Goal: Information Seeking & Learning: Learn about a topic

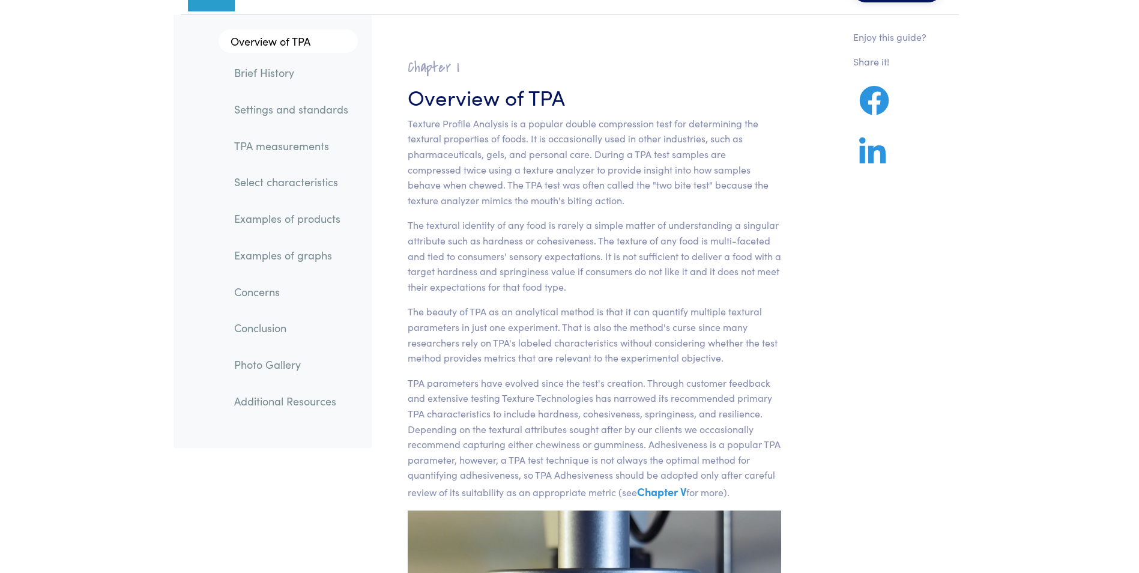
scroll to position [60, 0]
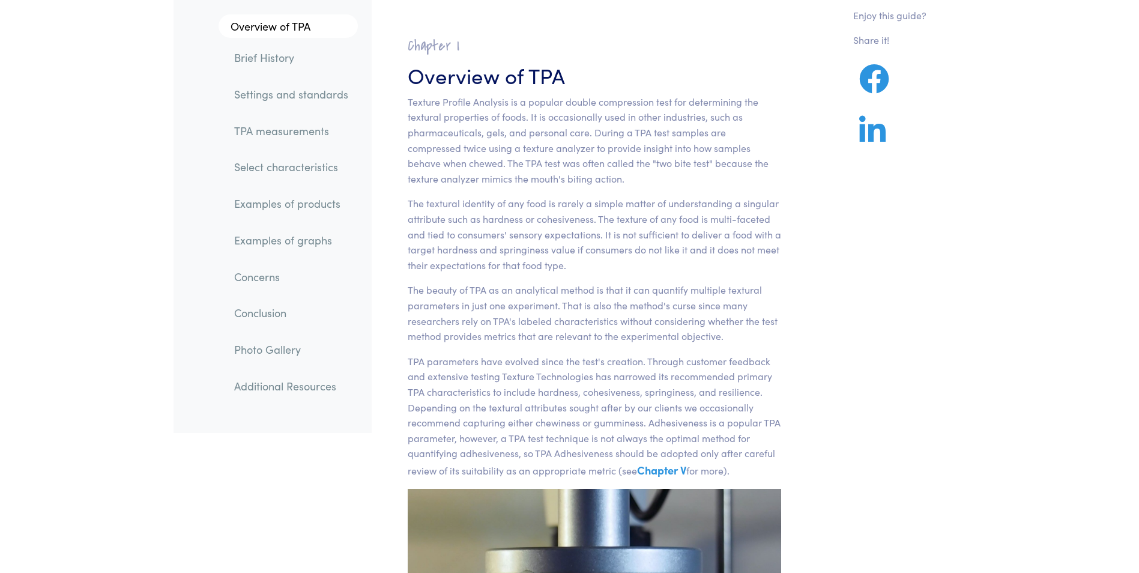
click at [306, 208] on link "Examples of products" at bounding box center [291, 204] width 133 height 28
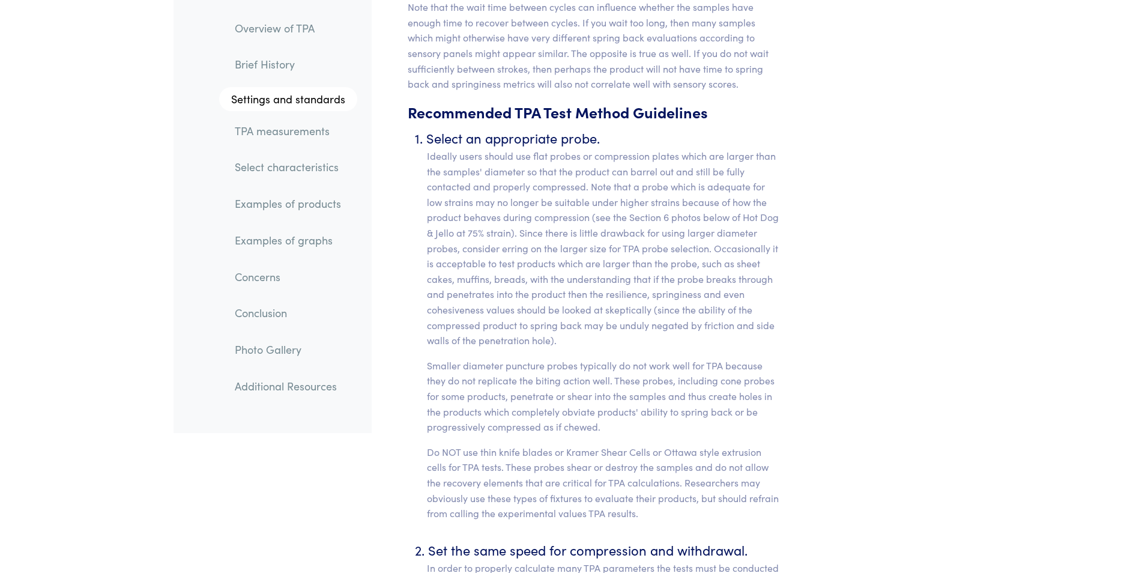
scroll to position [4937, 0]
click at [286, 388] on link "Additional Resources" at bounding box center [291, 386] width 132 height 28
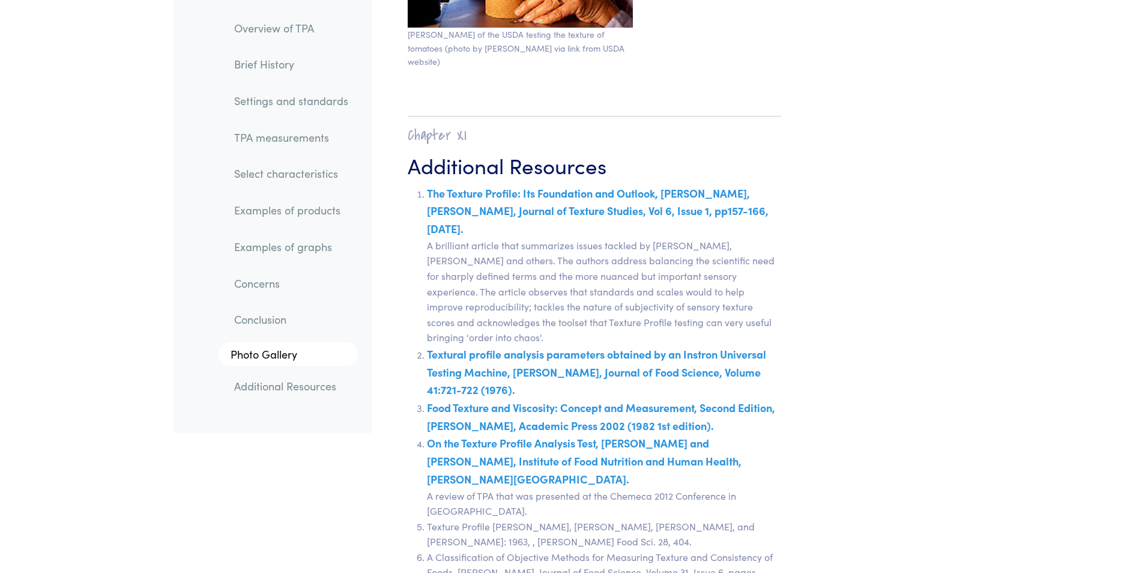
scroll to position [20985, 0]
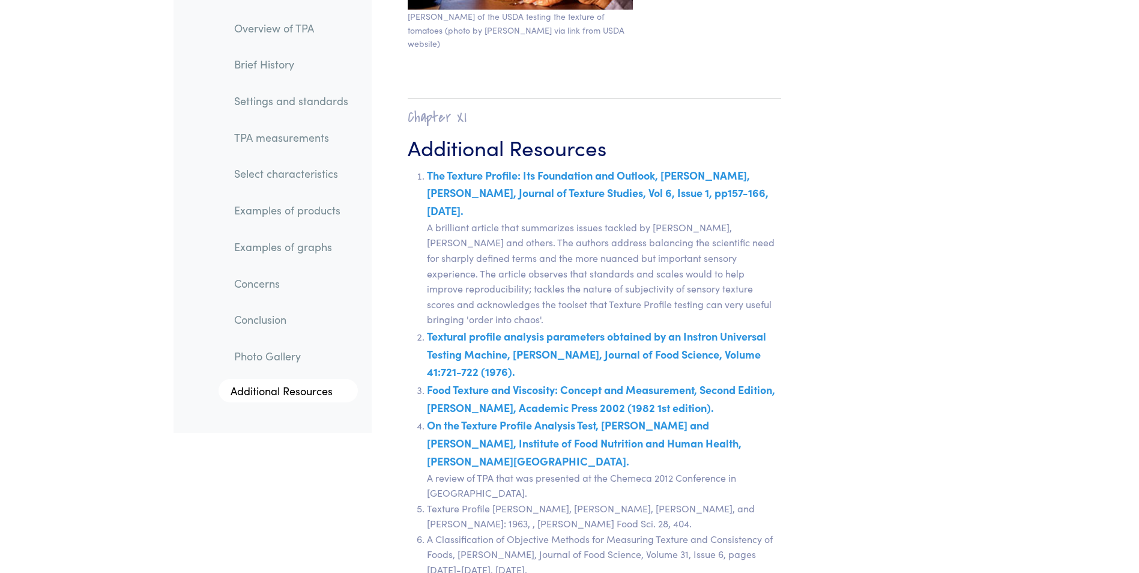
click at [267, 203] on link "Examples of products" at bounding box center [291, 211] width 133 height 28
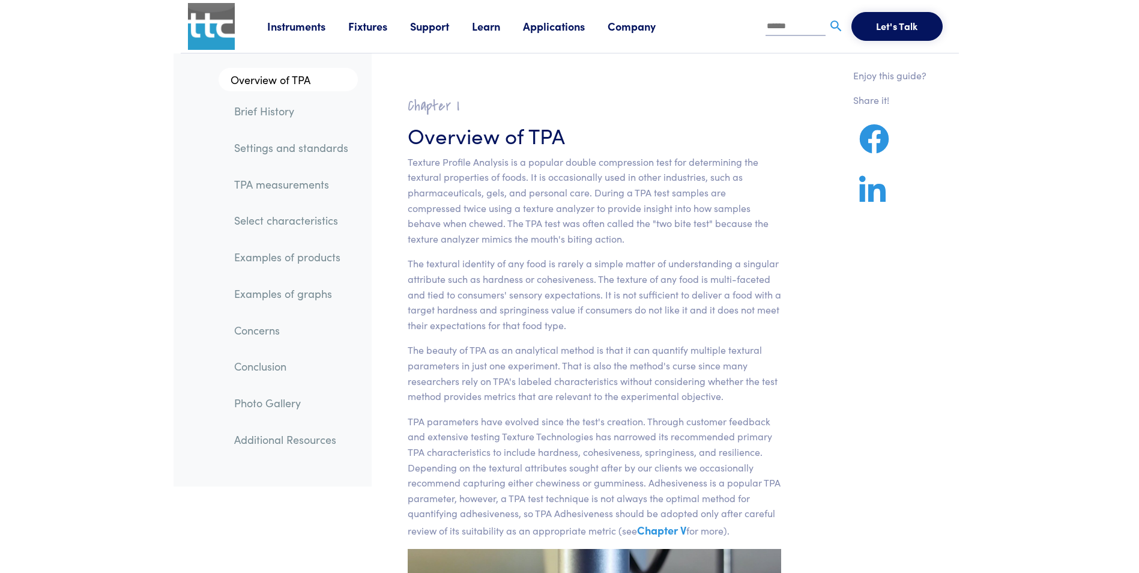
click at [535, 32] on link "Applications" at bounding box center [565, 26] width 85 height 15
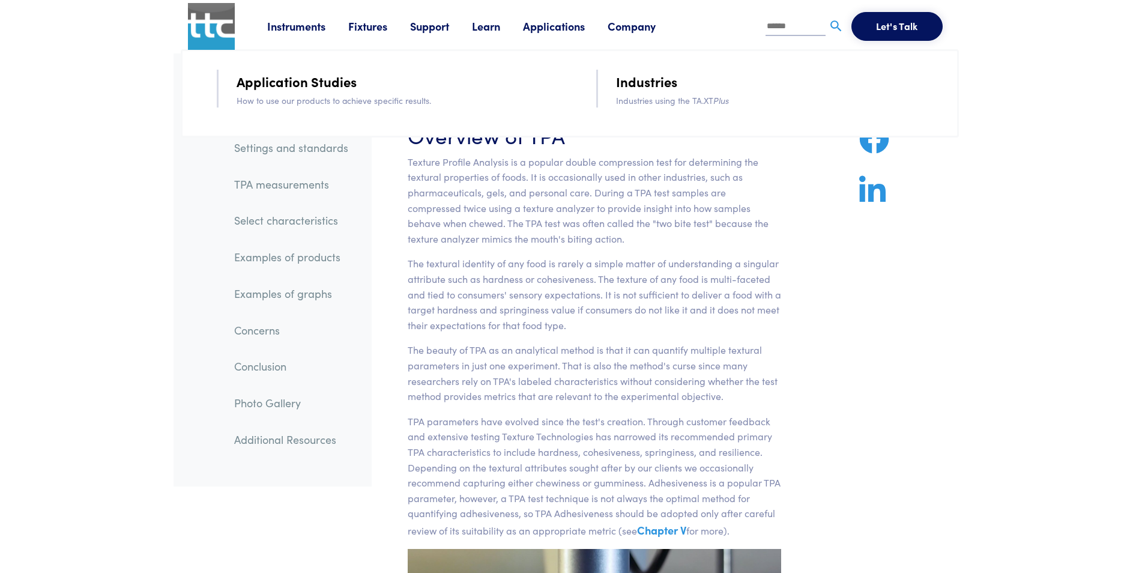
click at [301, 77] on link "Application Studies" at bounding box center [297, 81] width 120 height 21
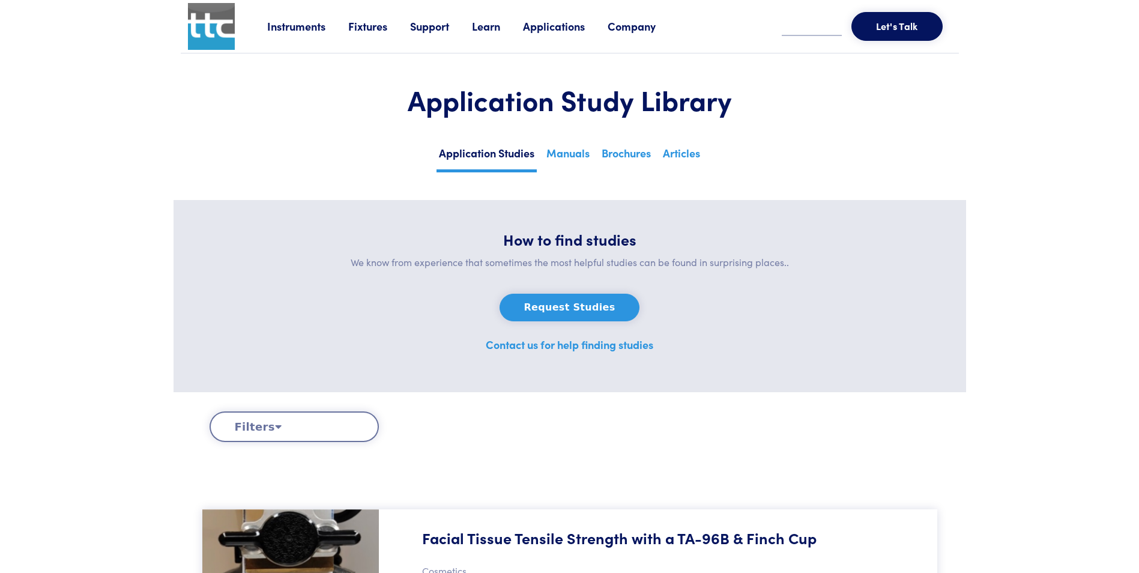
click at [277, 422] on button "Filters" at bounding box center [294, 426] width 169 height 31
click at [268, 423] on button "Filters" at bounding box center [294, 426] width 169 height 31
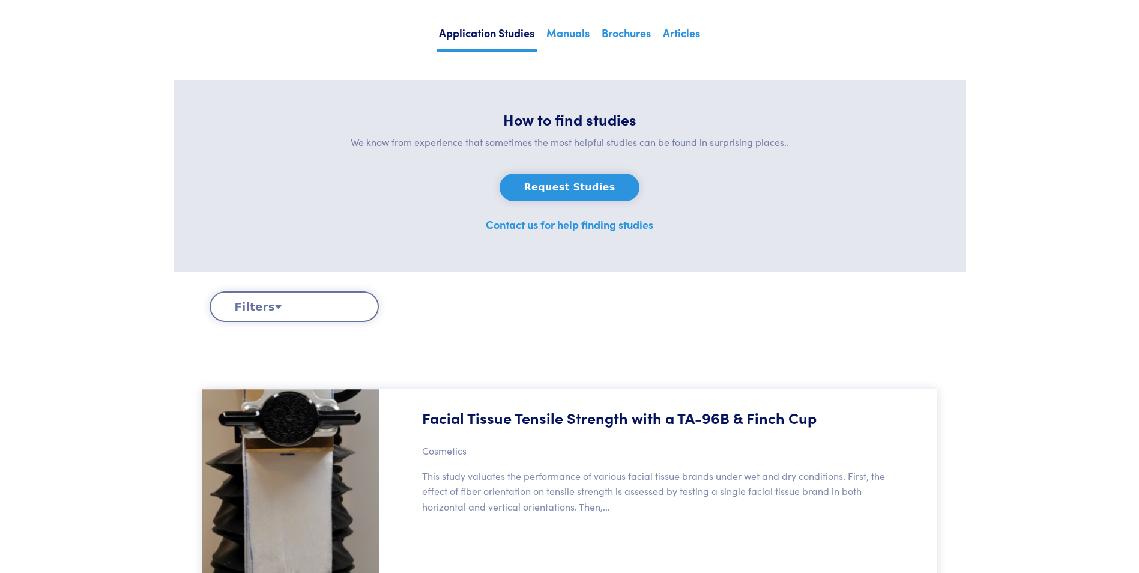
click at [262, 299] on button "Filters" at bounding box center [294, 306] width 169 height 31
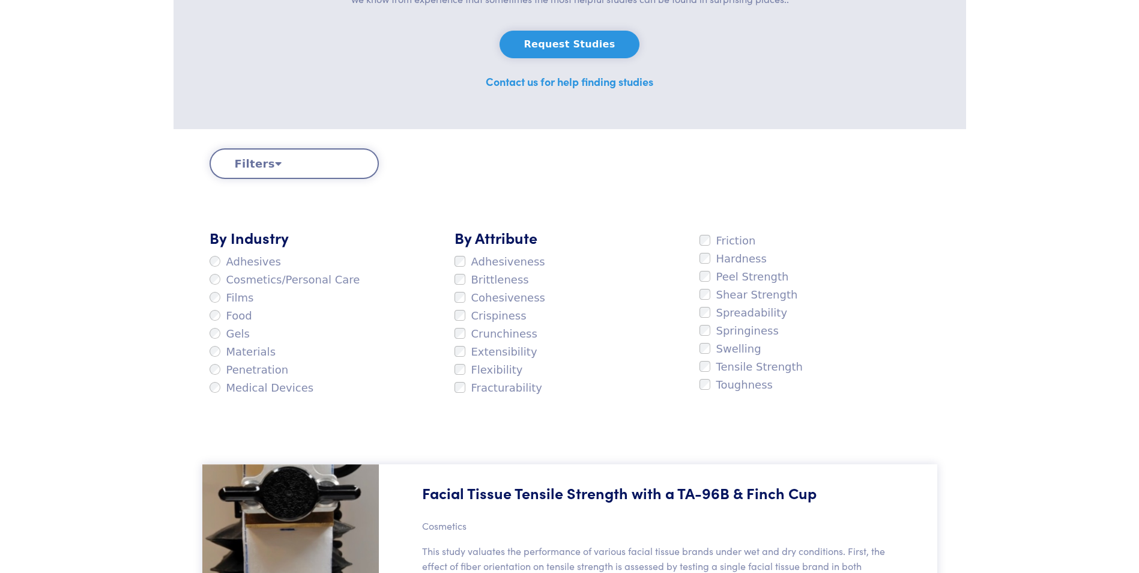
scroll to position [300, 0]
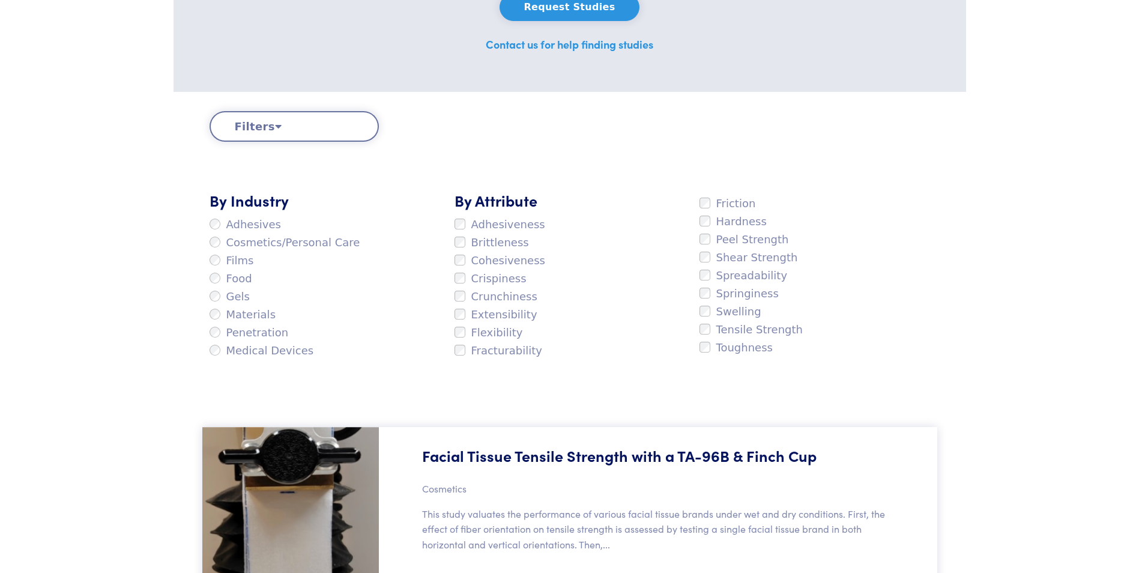
click at [214, 271] on label "Food" at bounding box center [231, 279] width 43 height 18
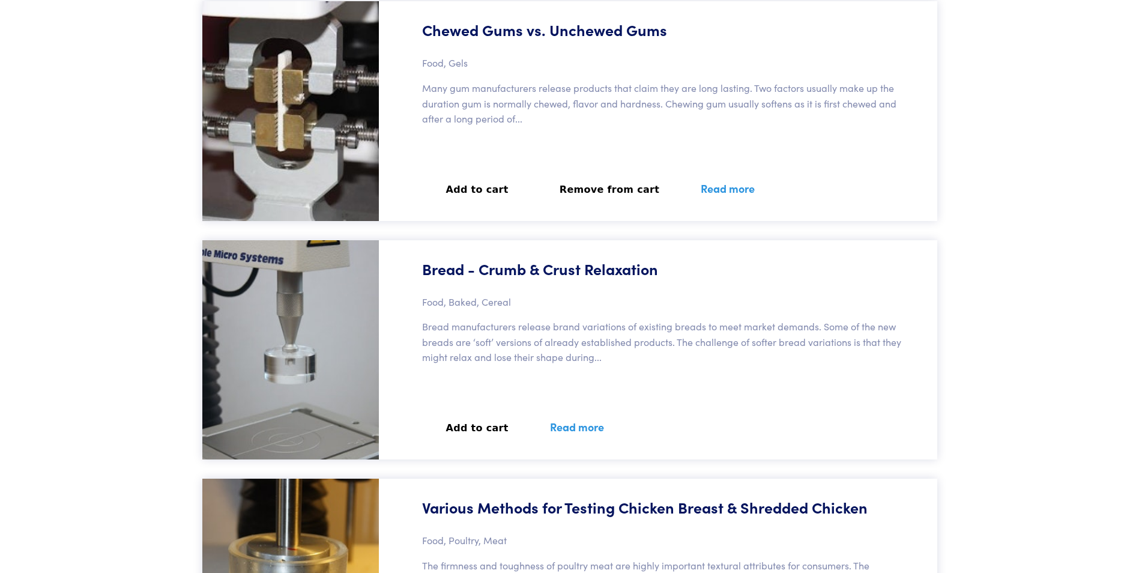
scroll to position [23593, 0]
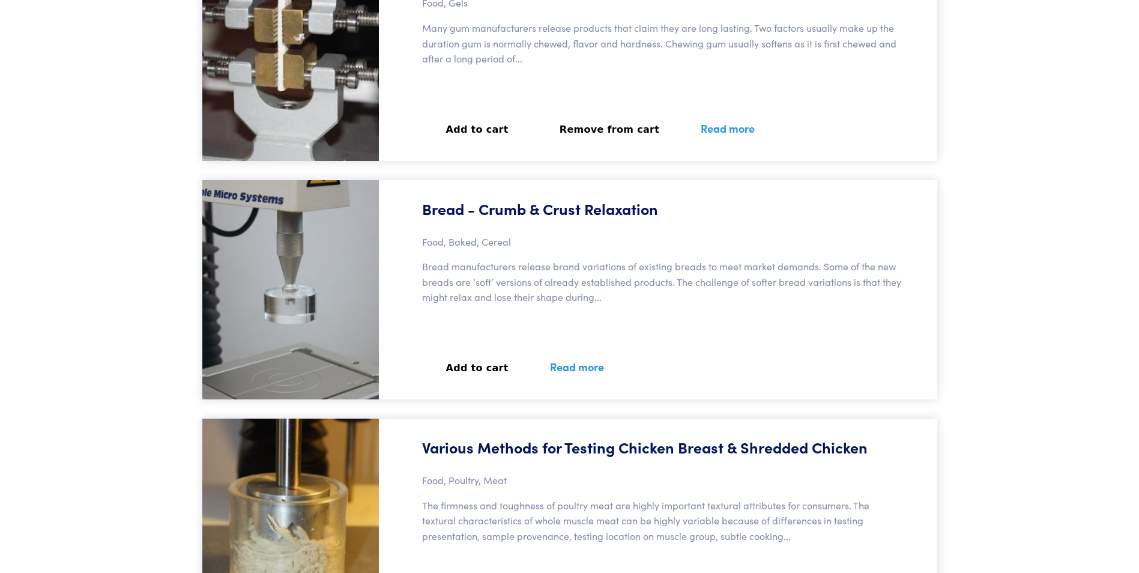
click at [551, 370] on link "Read more" at bounding box center [576, 367] width 83 height 44
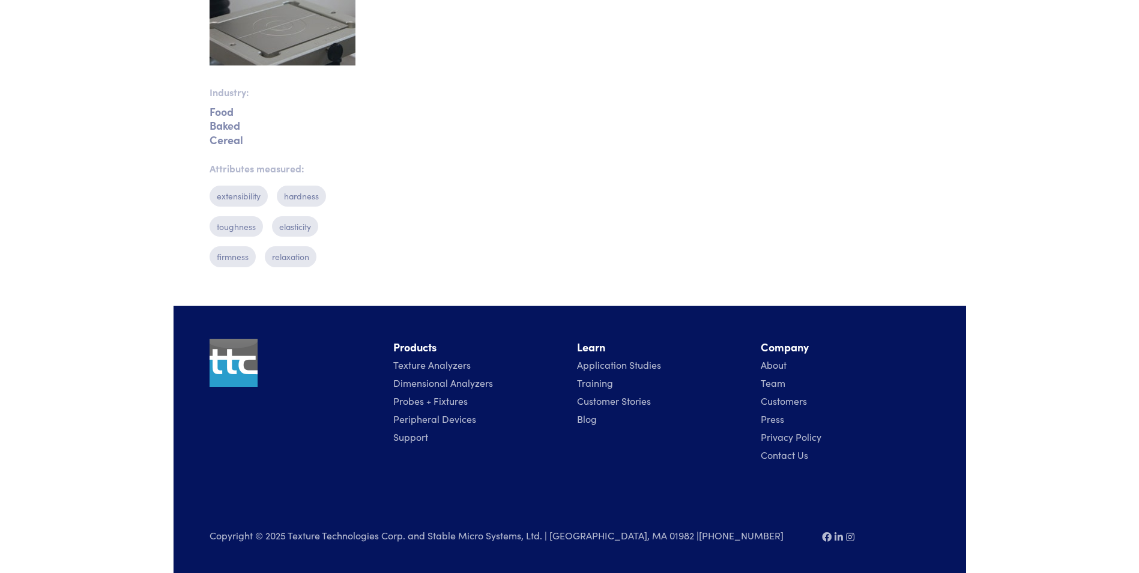
scroll to position [288, 0]
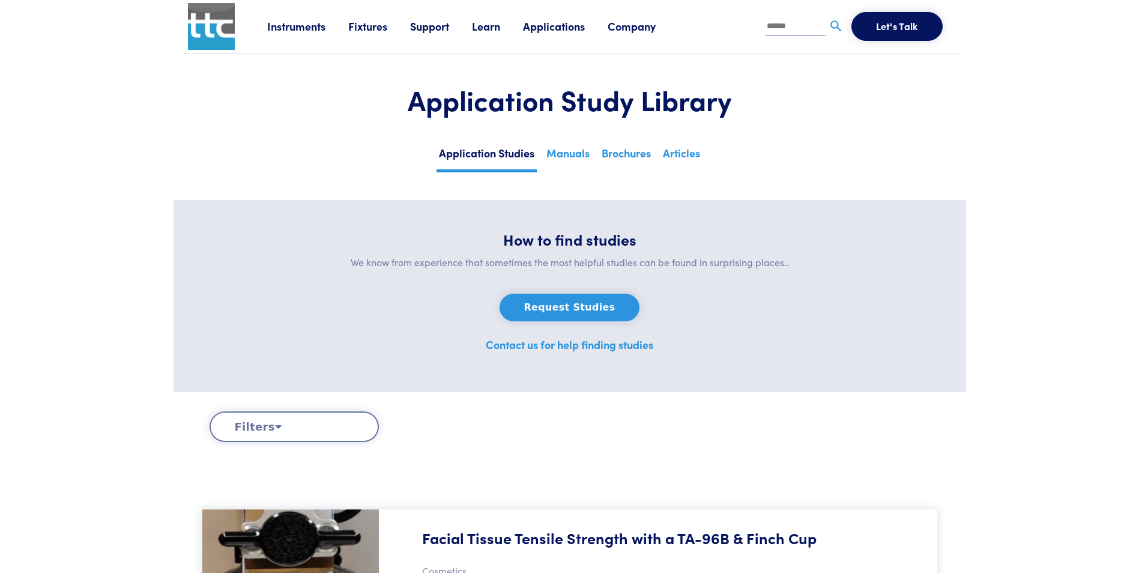
click at [291, 428] on button "Filters" at bounding box center [294, 426] width 169 height 31
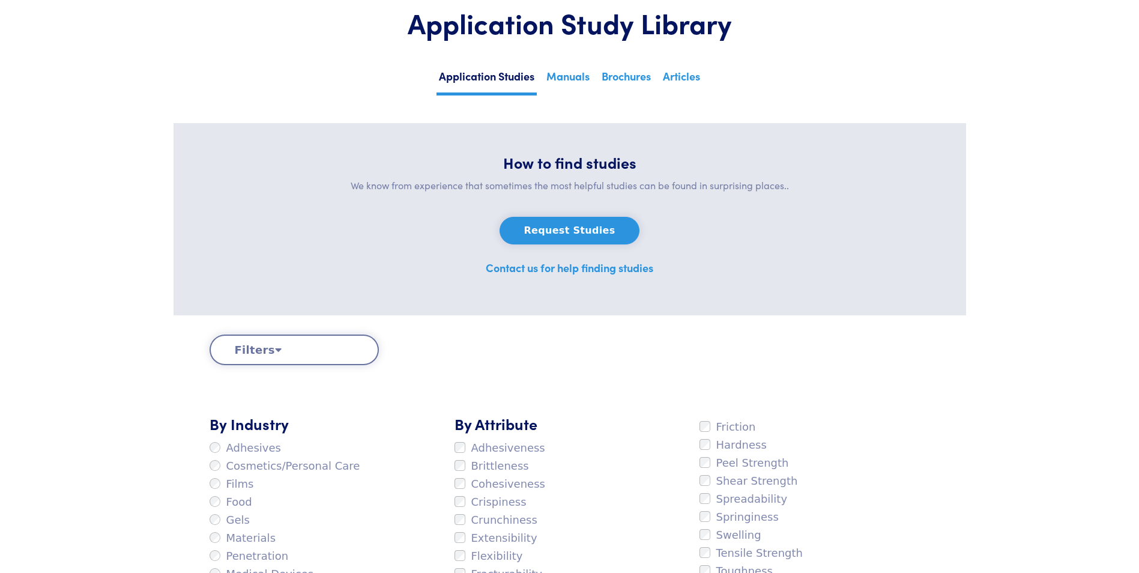
scroll to position [240, 0]
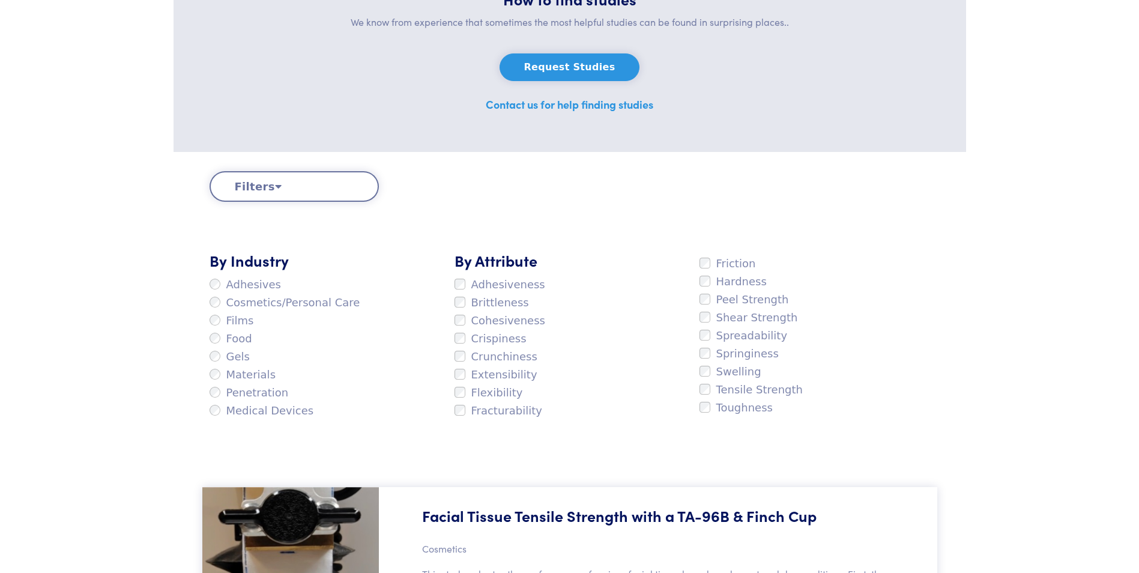
click at [492, 286] on label "Adhesiveness" at bounding box center [499, 285] width 91 height 18
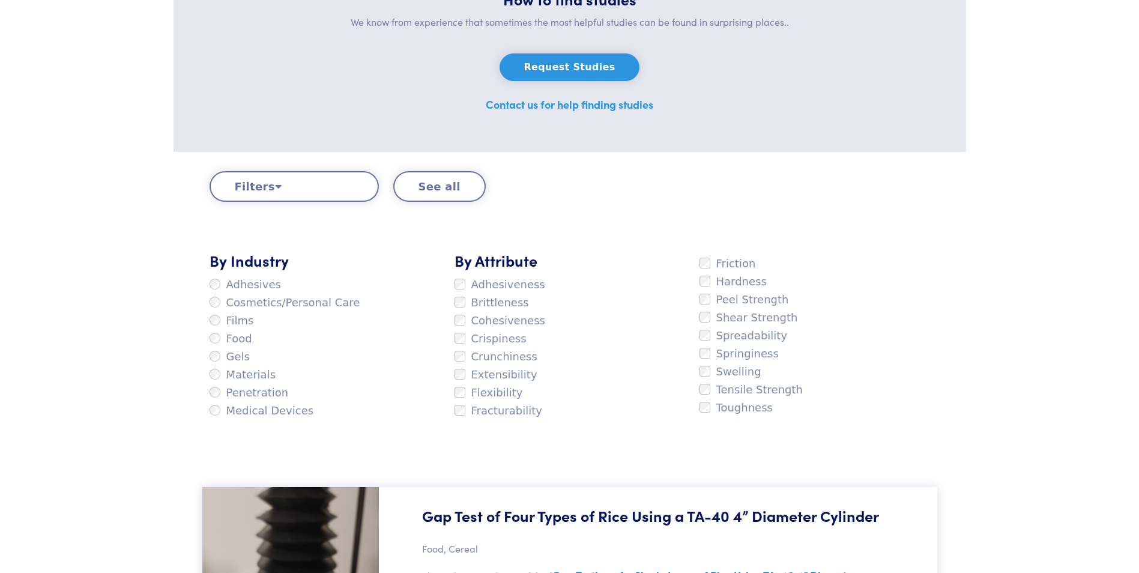
click at [511, 319] on label "Cohesiveness" at bounding box center [499, 321] width 91 height 18
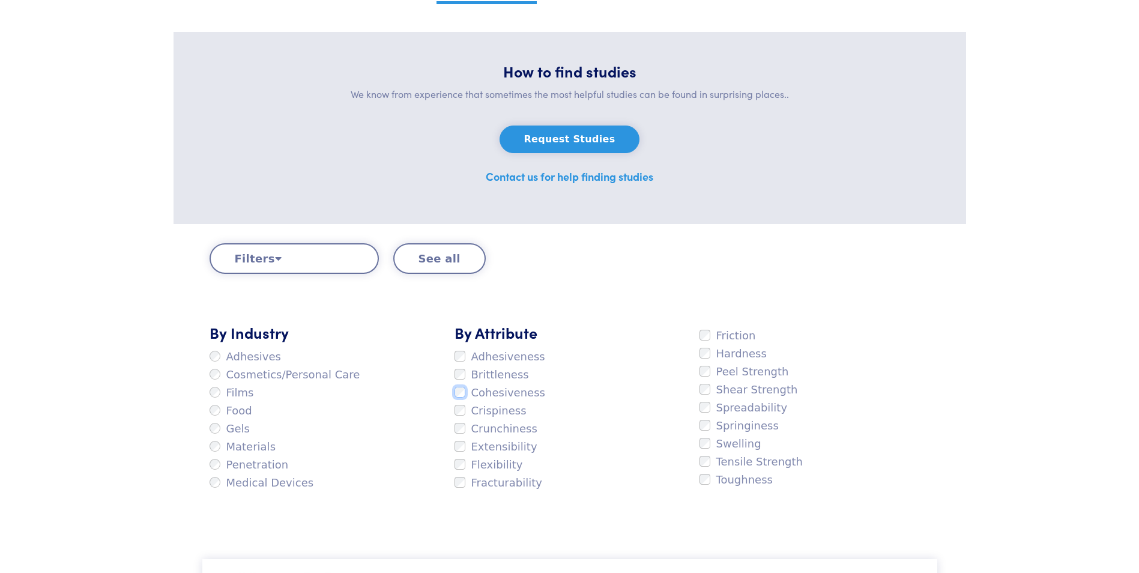
scroll to position [180, 0]
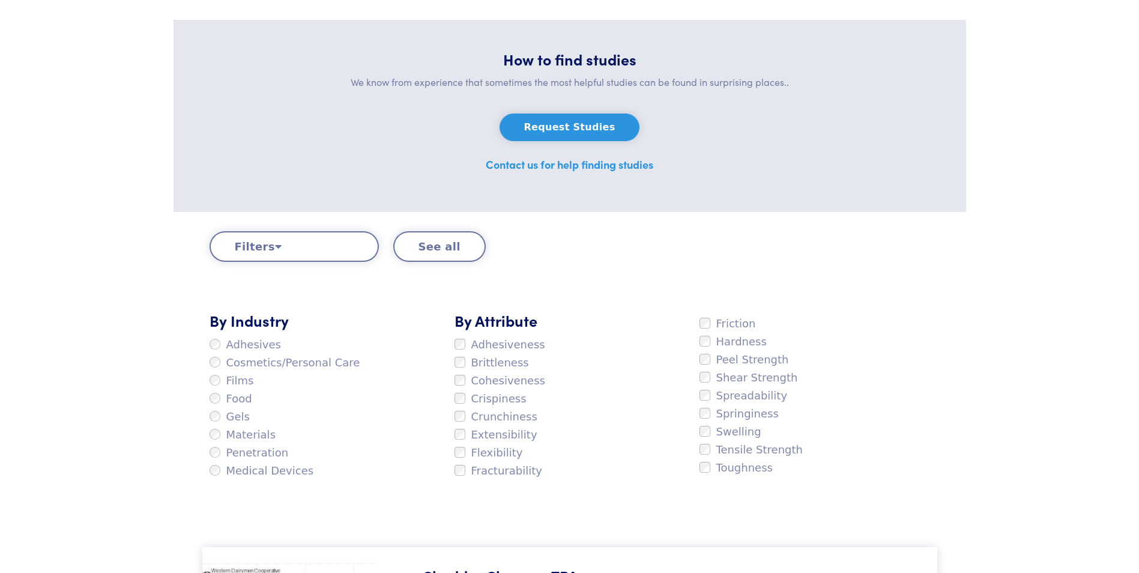
click at [502, 347] on label "Adhesiveness" at bounding box center [499, 345] width 91 height 18
click at [513, 378] on label "Cohesiveness" at bounding box center [499, 381] width 91 height 18
click at [496, 382] on label "Cohesiveness" at bounding box center [499, 381] width 91 height 18
click at [509, 343] on label "Adhesiveness" at bounding box center [499, 345] width 91 height 18
click at [514, 436] on label "Extensibility" at bounding box center [495, 435] width 83 height 18
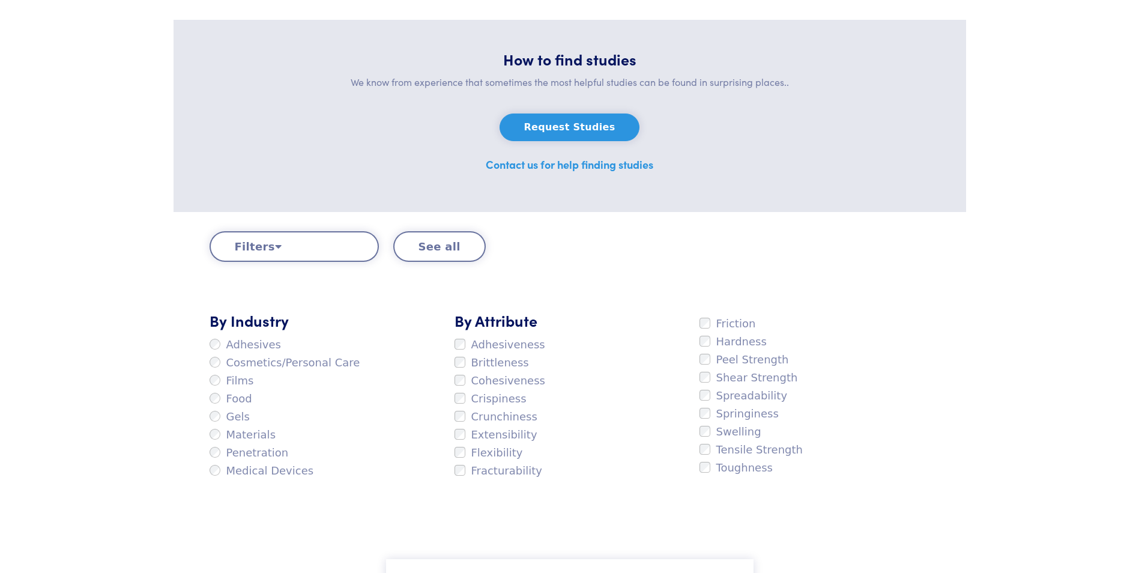
click at [737, 343] on label "Hardness" at bounding box center [732, 342] width 67 height 18
click at [757, 412] on label "Springiness" at bounding box center [738, 414] width 79 height 18
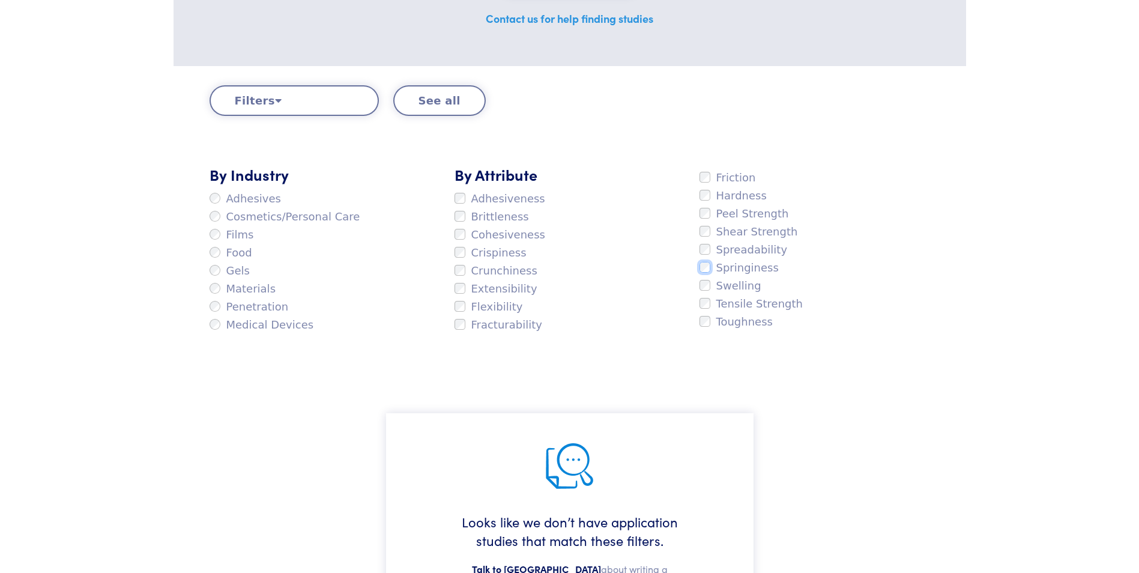
scroll to position [300, 0]
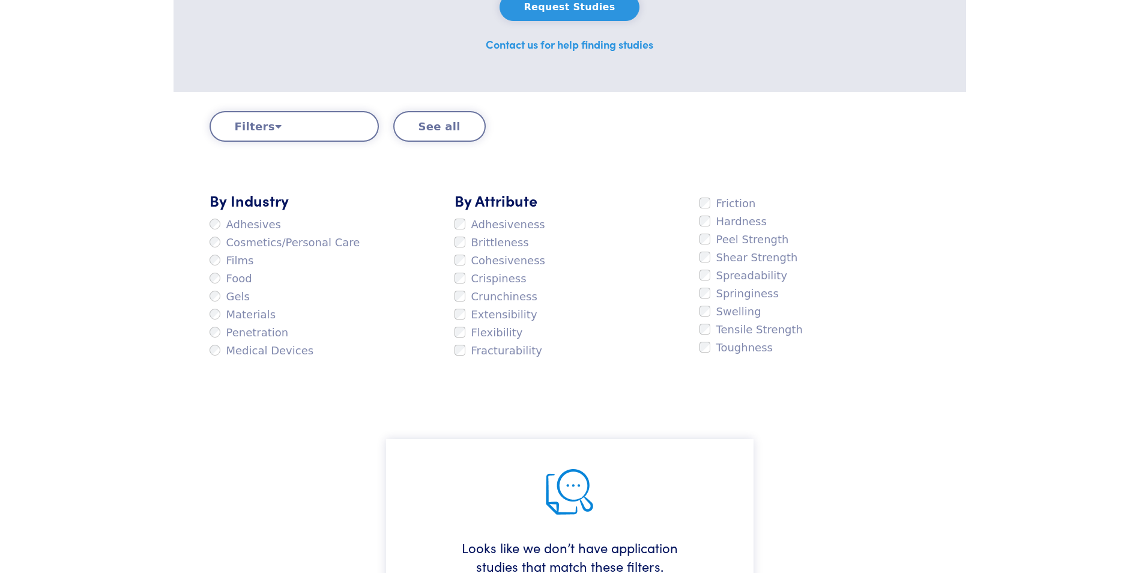
click at [746, 295] on label "Springiness" at bounding box center [738, 294] width 79 height 18
click at [723, 224] on label "Hardness" at bounding box center [732, 222] width 67 height 18
click at [516, 268] on label "Cohesiveness" at bounding box center [499, 261] width 91 height 18
click at [507, 223] on label "Adhesiveness" at bounding box center [499, 225] width 91 height 18
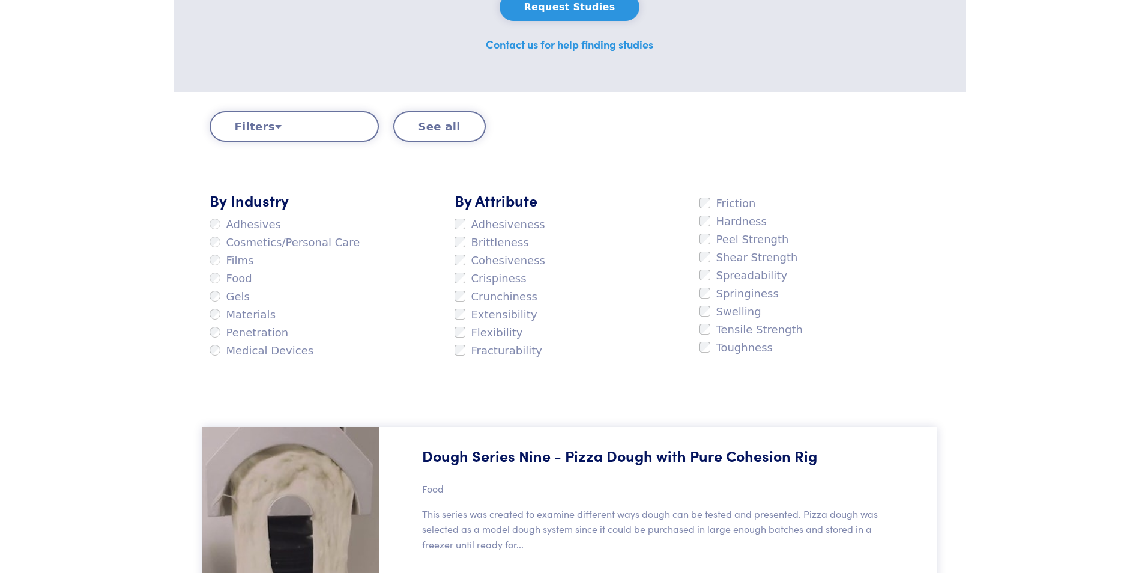
click at [513, 312] on label "Extensibility" at bounding box center [495, 315] width 83 height 18
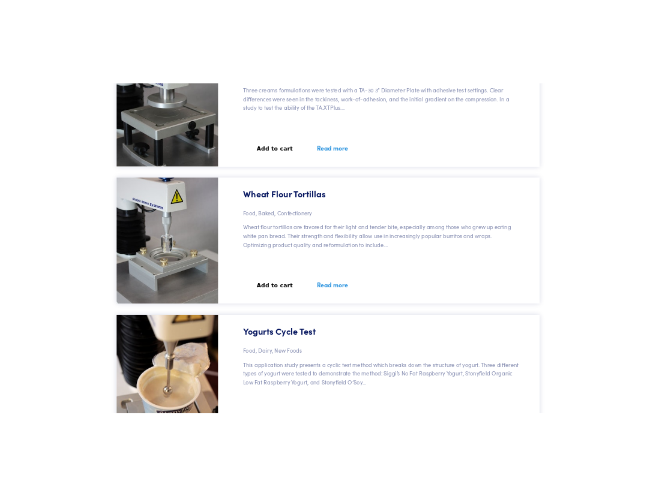
scroll to position [51252, 0]
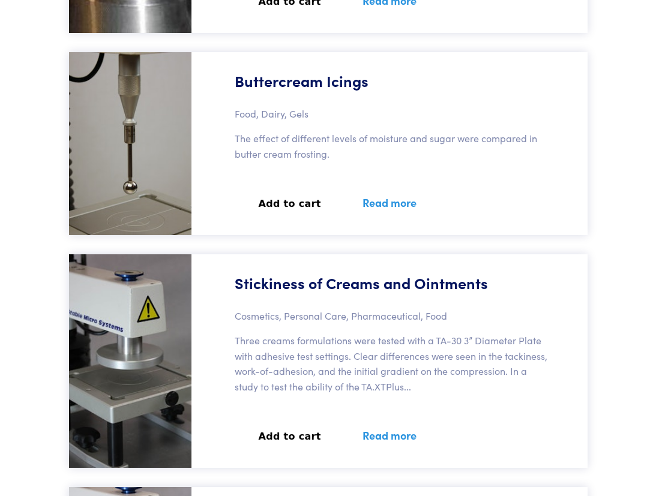
drag, startPoint x: 601, startPoint y: 122, endPoint x: 618, endPoint y: 70, distance: 55.1
drag, startPoint x: 339, startPoint y: 1, endPoint x: 619, endPoint y: 219, distance: 355.0
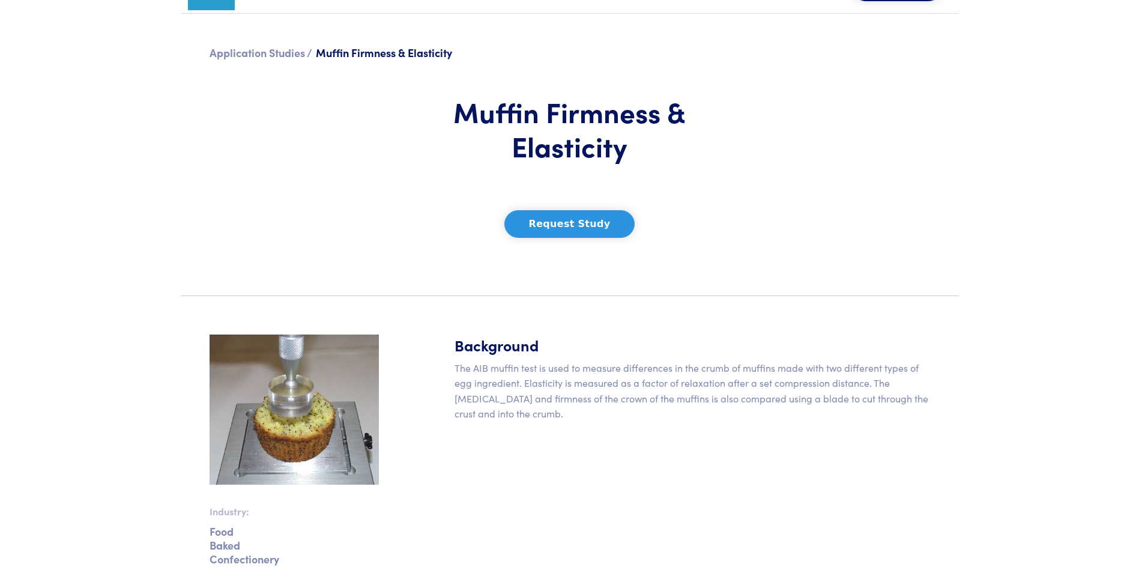
scroll to position [60, 0]
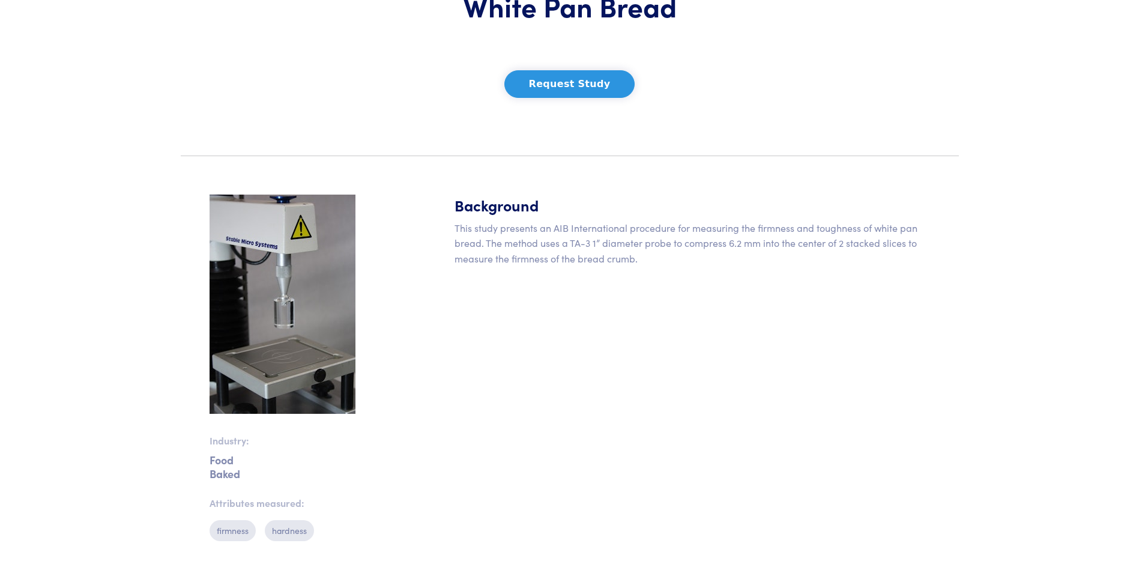
scroll to position [180, 0]
